Goal: Task Accomplishment & Management: Manage account settings

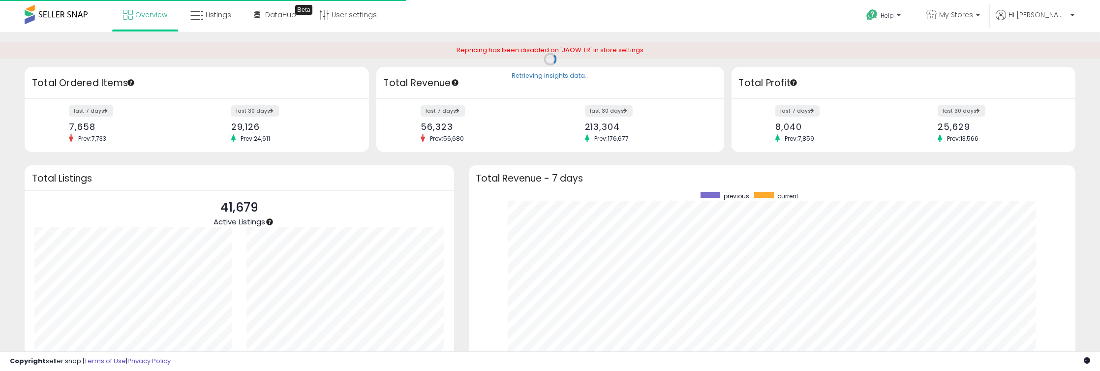
scroll to position [186, 587]
click at [220, 16] on span "Listings" at bounding box center [219, 15] width 26 height 10
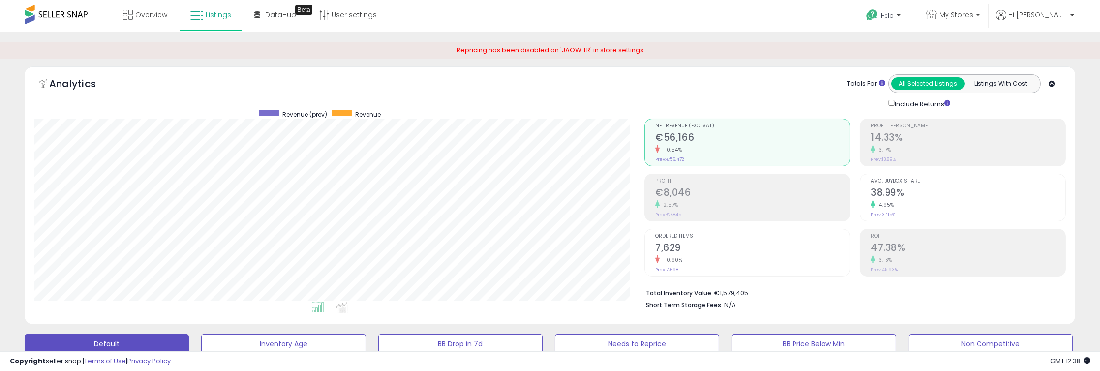
scroll to position [201, 610]
click at [1047, 18] on span "Hi [PERSON_NAME]" at bounding box center [1038, 15] width 59 height 10
click at [1050, 53] on link "Account" at bounding box center [1052, 52] width 26 height 9
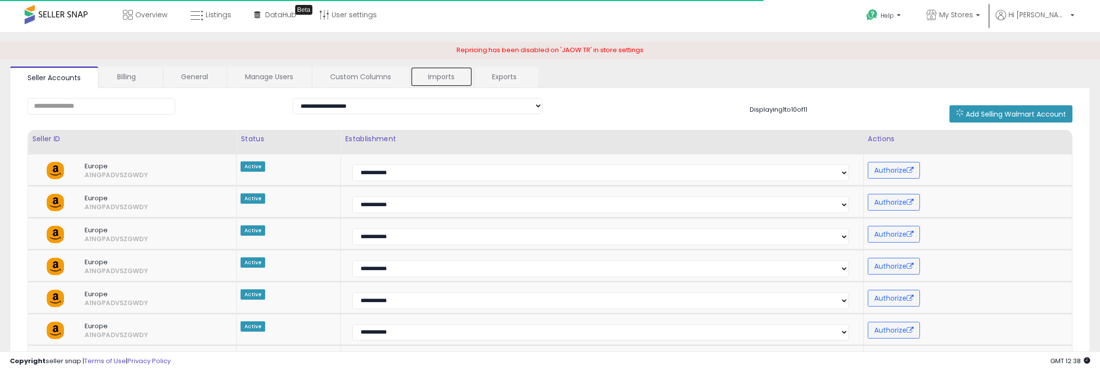
click at [436, 81] on link "Imports" at bounding box center [441, 76] width 62 height 21
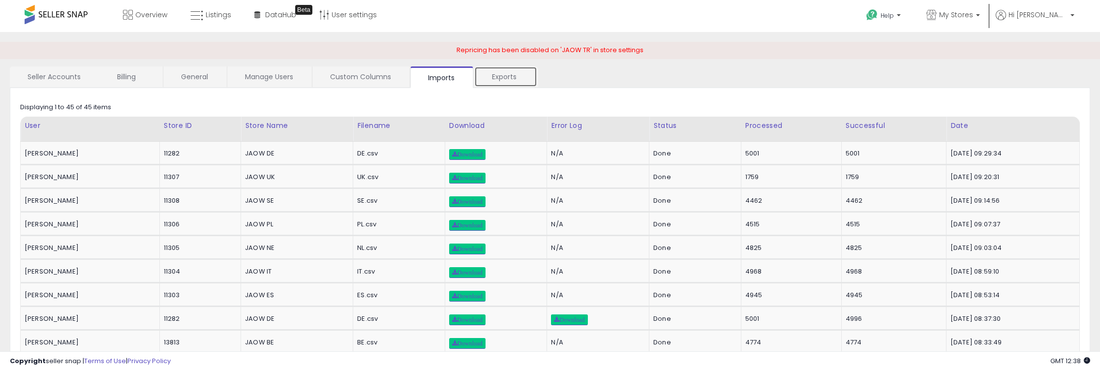
click at [501, 78] on link "Exports" at bounding box center [505, 76] width 63 height 21
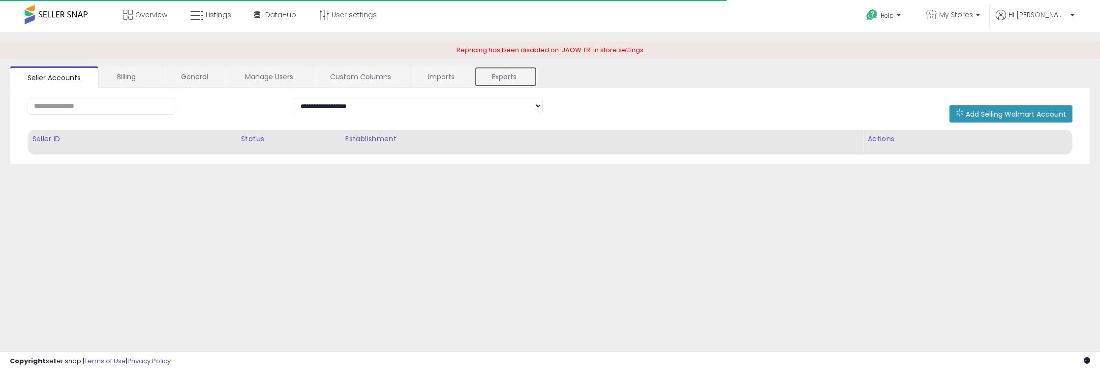
click at [500, 71] on link "Exports" at bounding box center [505, 76] width 63 height 21
